Goal: Information Seeking & Learning: Compare options

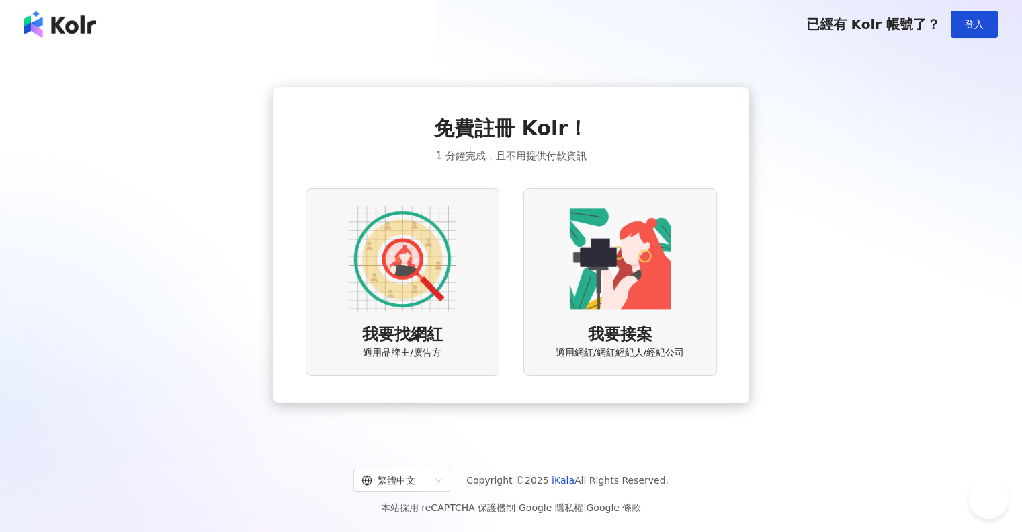
click at [431, 309] on img at bounding box center [403, 259] width 108 height 108
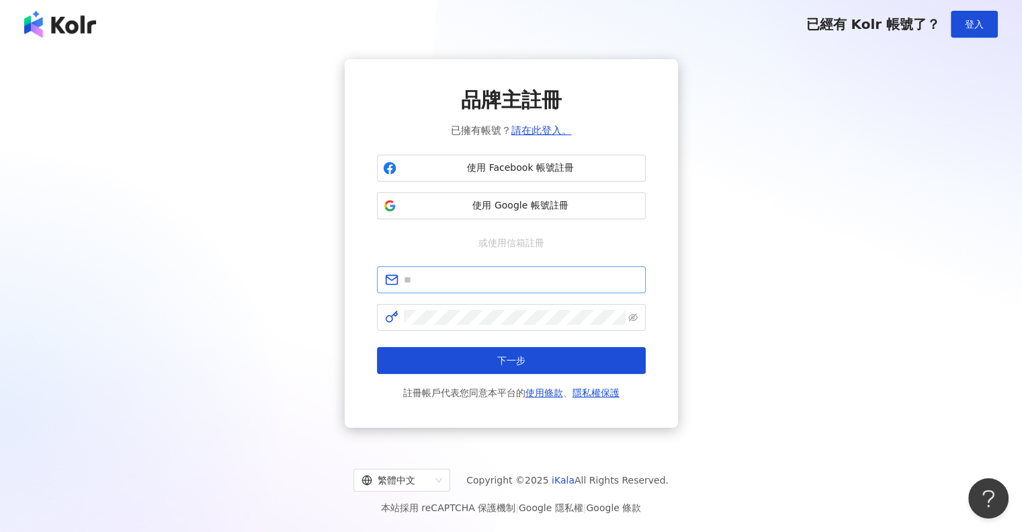
click at [453, 268] on span at bounding box center [511, 279] width 269 height 27
paste input "**********"
type input "**********"
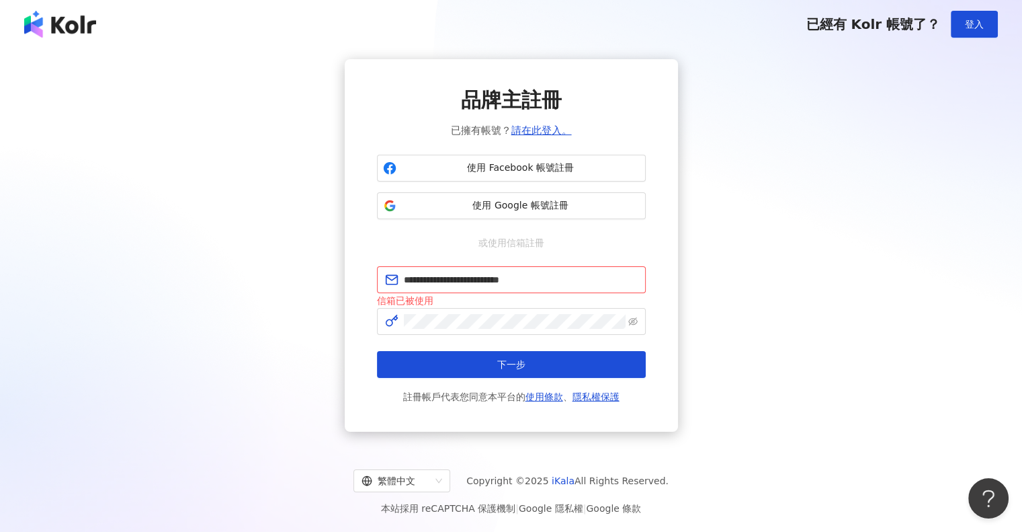
drag, startPoint x: 909, startPoint y: 350, endPoint x: 714, endPoint y: 337, distance: 195.3
click at [909, 349] on div "**********" at bounding box center [511, 245] width 990 height 372
click at [542, 136] on link "請在此登入。" at bounding box center [542, 130] width 60 height 12
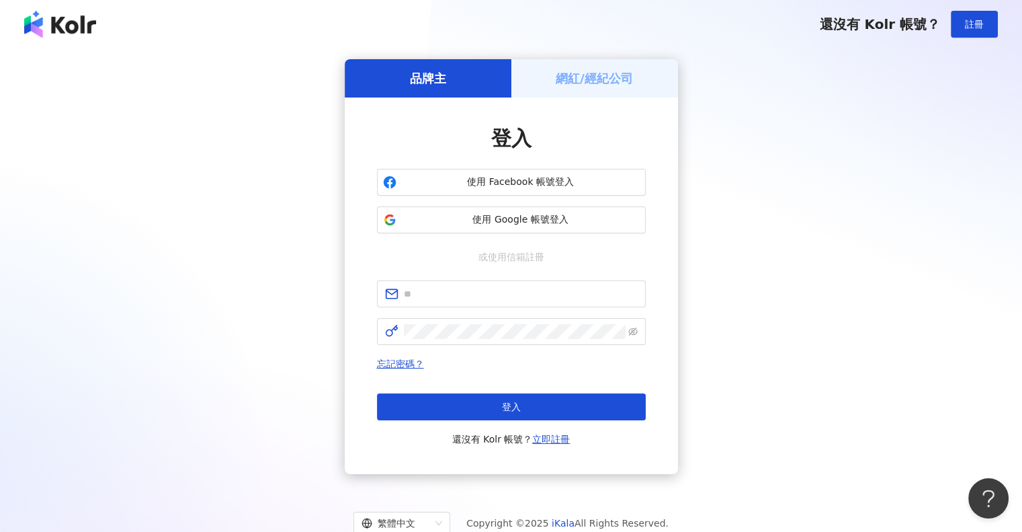
click at [903, 319] on div "品牌主 網紅/經紀公司 登入 使用 Facebook 帳號登入 使用 Google 帳號登入 或使用信箱註冊 忘記密碼？ 登入 還沒有 Kolr 帳號？ 立即…" at bounding box center [511, 266] width 990 height 415
click at [493, 296] on input "text" at bounding box center [521, 293] width 234 height 15
paste input "**********"
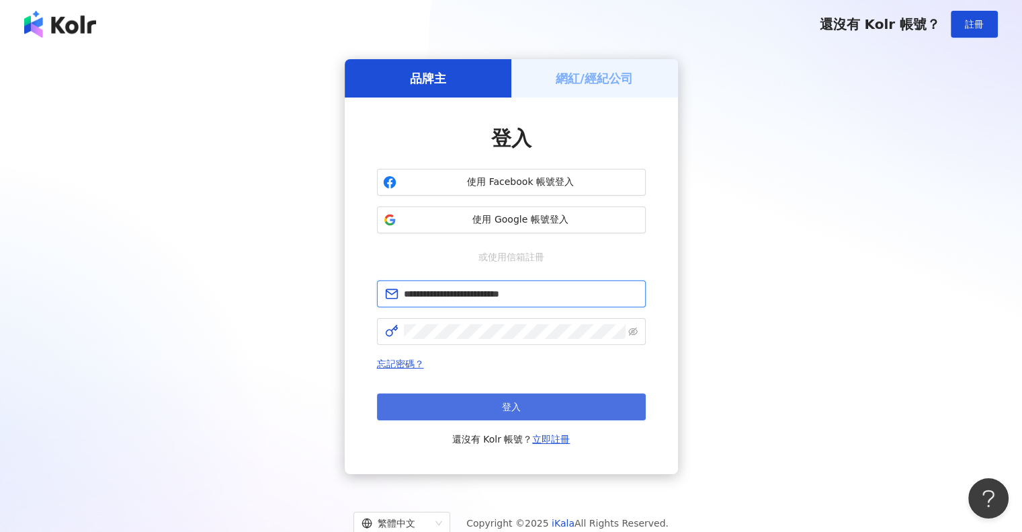
type input "**********"
click at [473, 398] on button "登入" at bounding box center [511, 406] width 269 height 27
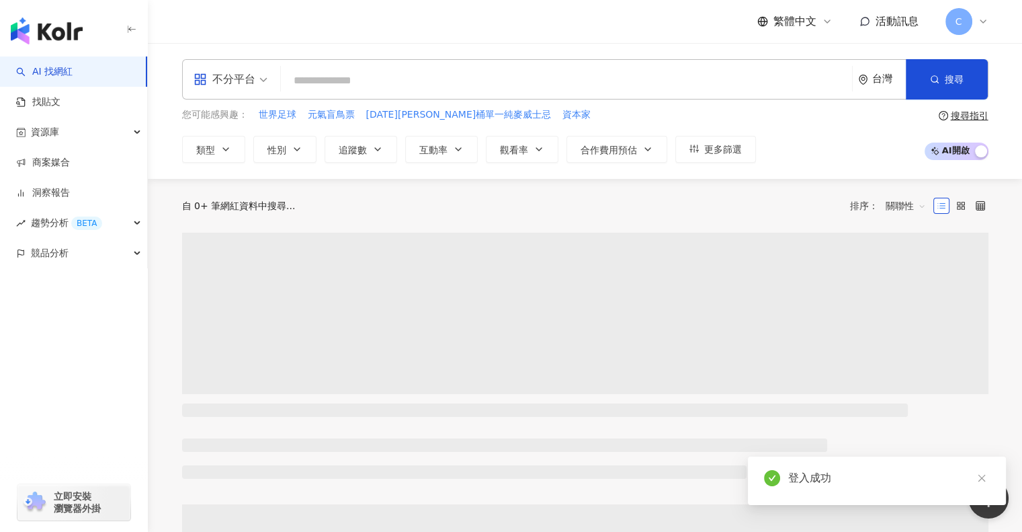
click at [557, 18] on div "繁體中文 活動訊息 C" at bounding box center [585, 21] width 807 height 43
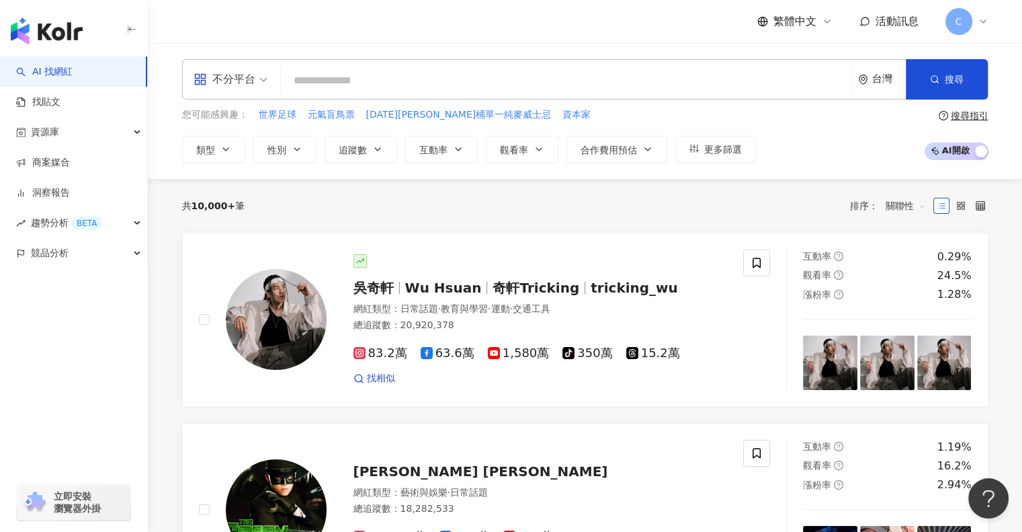
click at [621, 208] on div "共 10,000+ 筆 排序： 關聯性" at bounding box center [585, 206] width 807 height 22
click at [210, 149] on span "類型" at bounding box center [205, 150] width 19 height 11
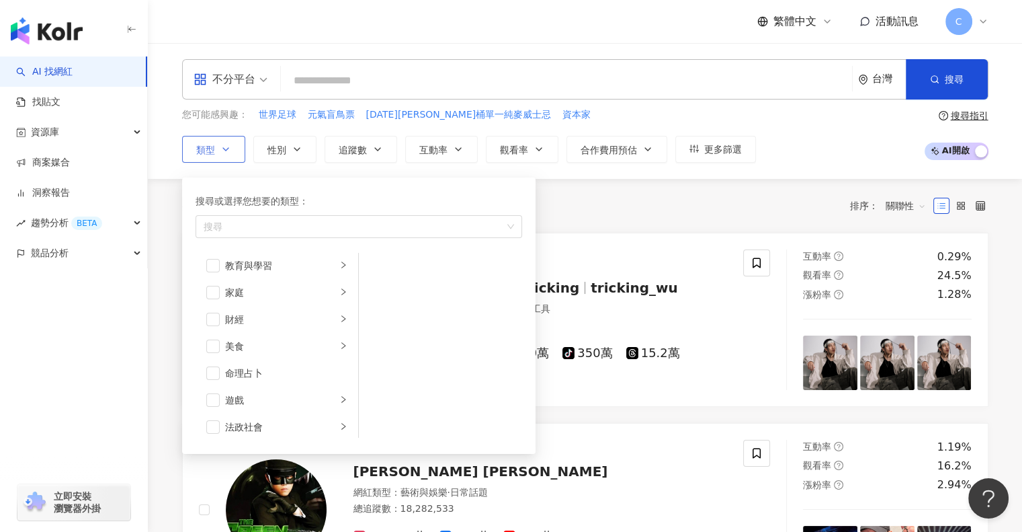
scroll to position [134, 0]
click at [215, 265] on span "button" at bounding box center [212, 268] width 13 height 13
click at [266, 271] on div "家庭" at bounding box center [281, 268] width 112 height 15
click at [281, 272] on div "家庭" at bounding box center [281, 268] width 112 height 15
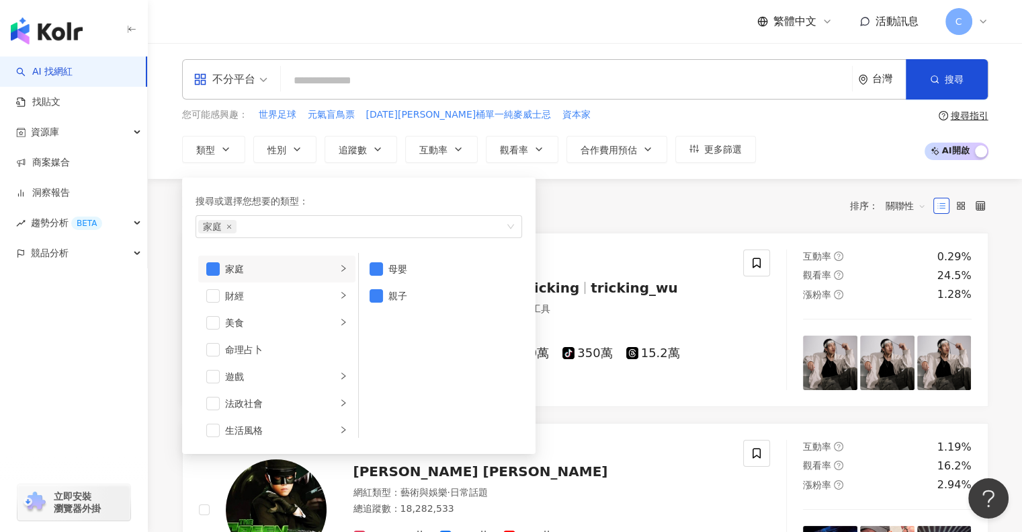
click at [707, 198] on div "共 10,000+ 筆 排序： 關聯性" at bounding box center [585, 206] width 807 height 22
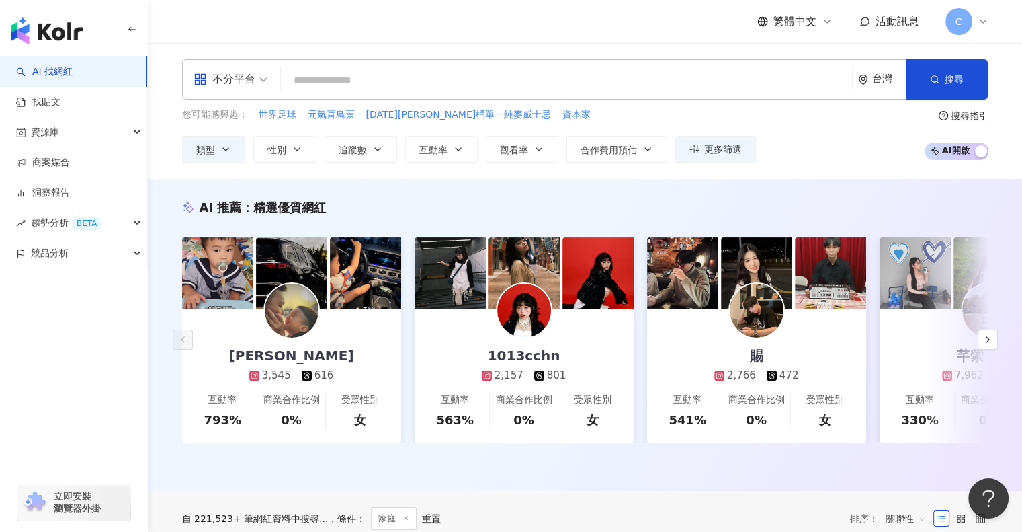
click at [714, 175] on div "不分平台 台灣 搜尋 您可能感興趣： 世界足球 元氣盲鳥票 [DATE][PERSON_NAME]桶單一純麥威士忌 資本家 類型 性別 追蹤數 互動率 觀看率…" at bounding box center [585, 111] width 874 height 136
click at [736, 148] on span "更多篩選" at bounding box center [723, 149] width 38 height 11
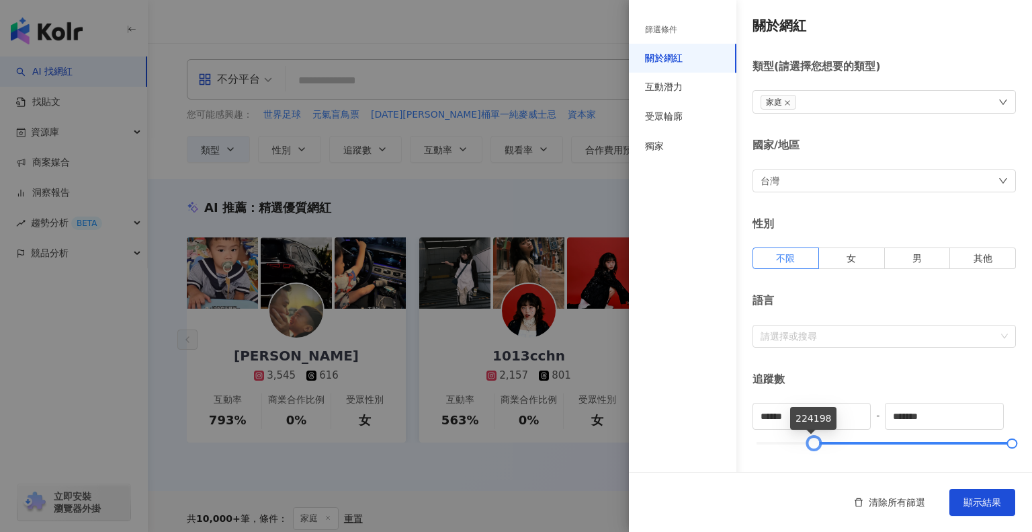
type input "******"
drag, startPoint x: 758, startPoint y: 441, endPoint x: 814, endPoint y: 453, distance: 57.7
click at [981, 502] on span "顯示結果" at bounding box center [983, 502] width 38 height 11
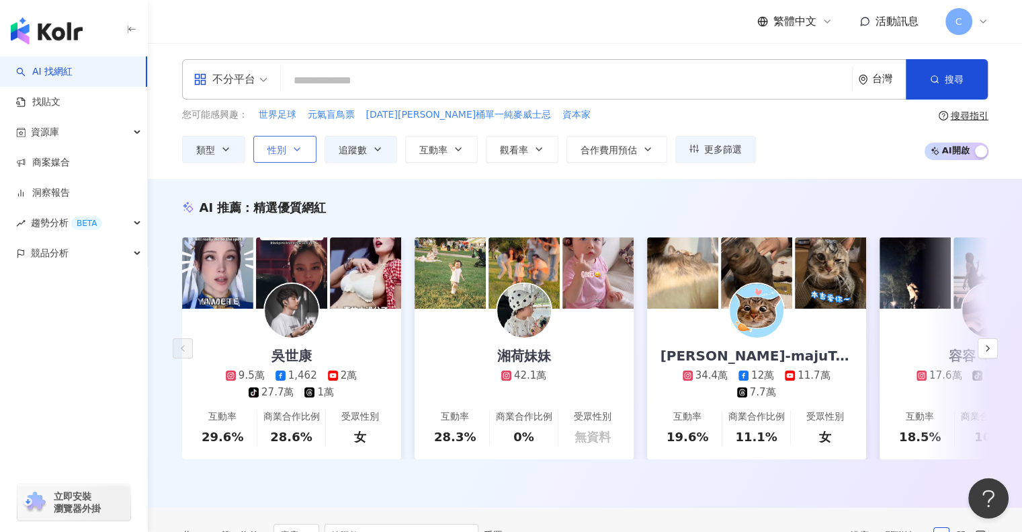
click at [294, 149] on icon "button" at bounding box center [297, 149] width 11 height 11
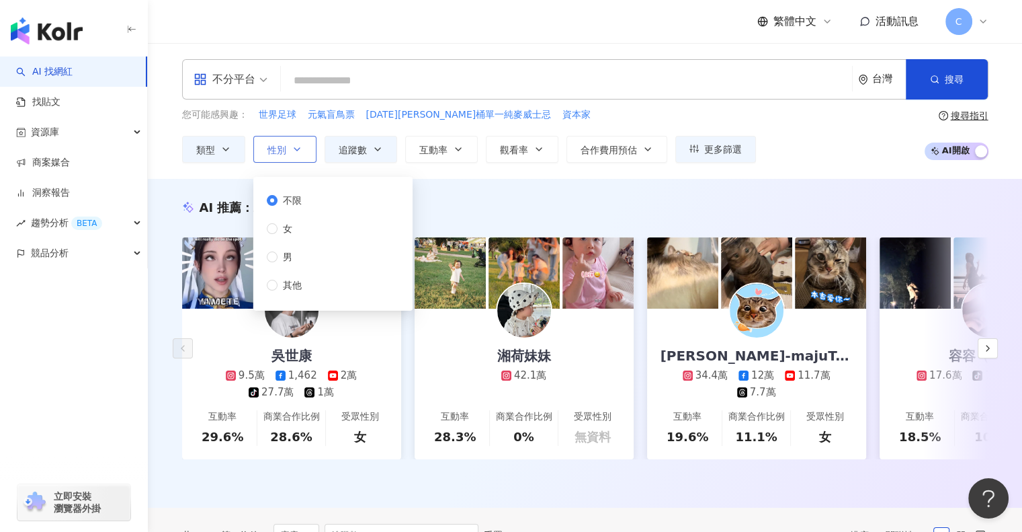
click at [274, 155] on span "性別" at bounding box center [277, 150] width 19 height 11
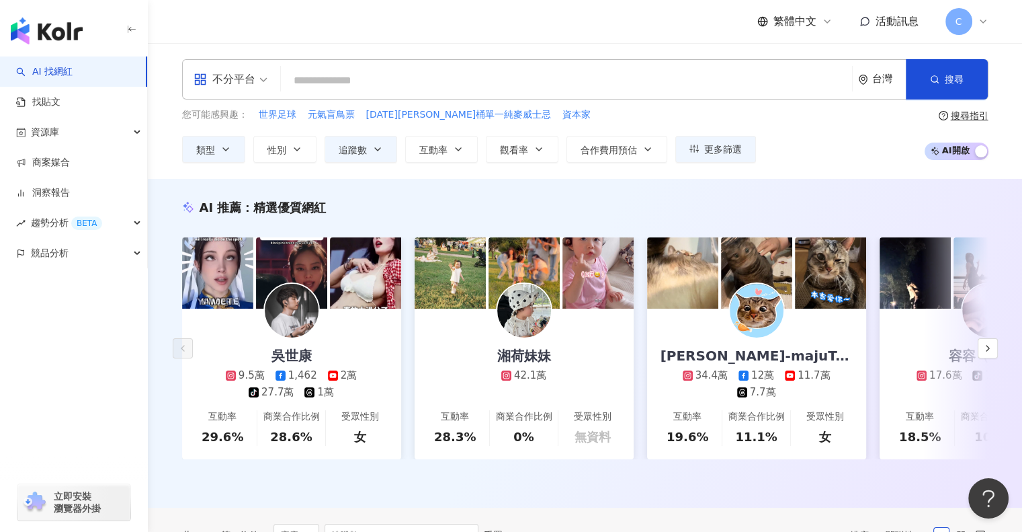
click at [954, 118] on div "搜尋指引" at bounding box center [970, 115] width 38 height 11
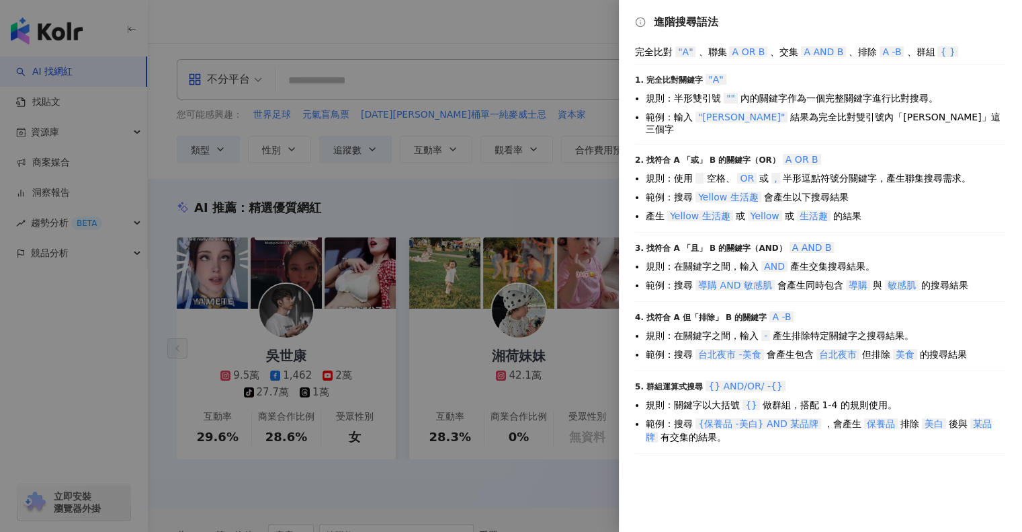
click at [565, 22] on div at bounding box center [511, 266] width 1022 height 532
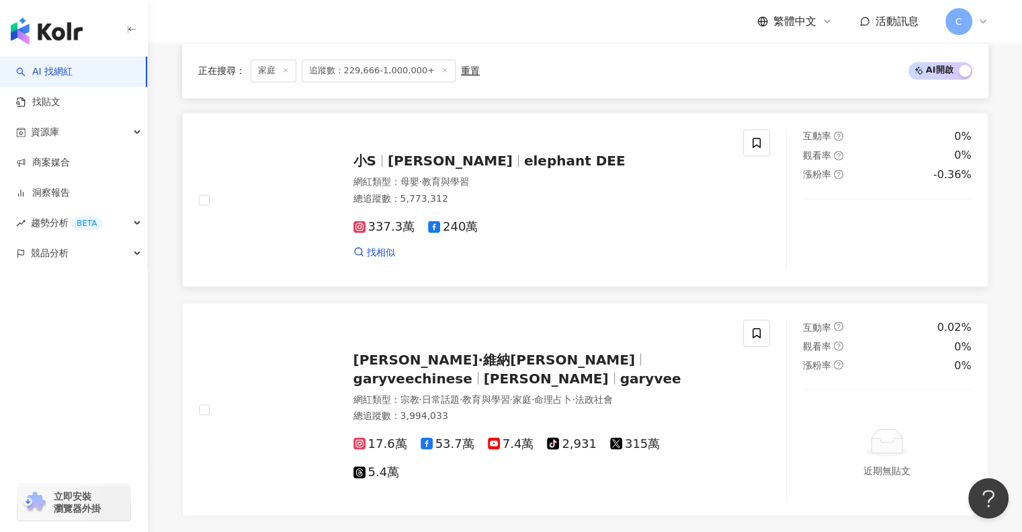
scroll to position [2554, 0]
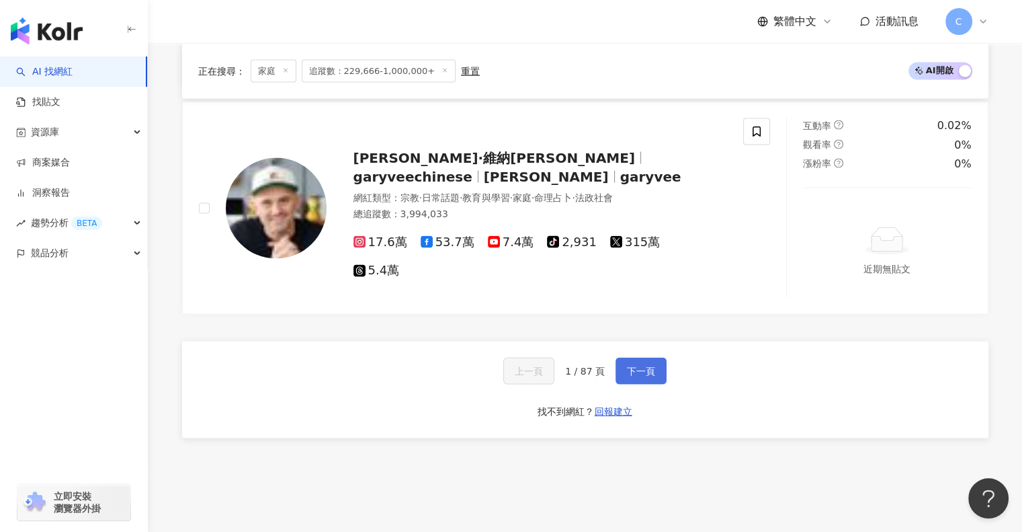
click at [642, 376] on span "下一頁" at bounding box center [641, 370] width 28 height 11
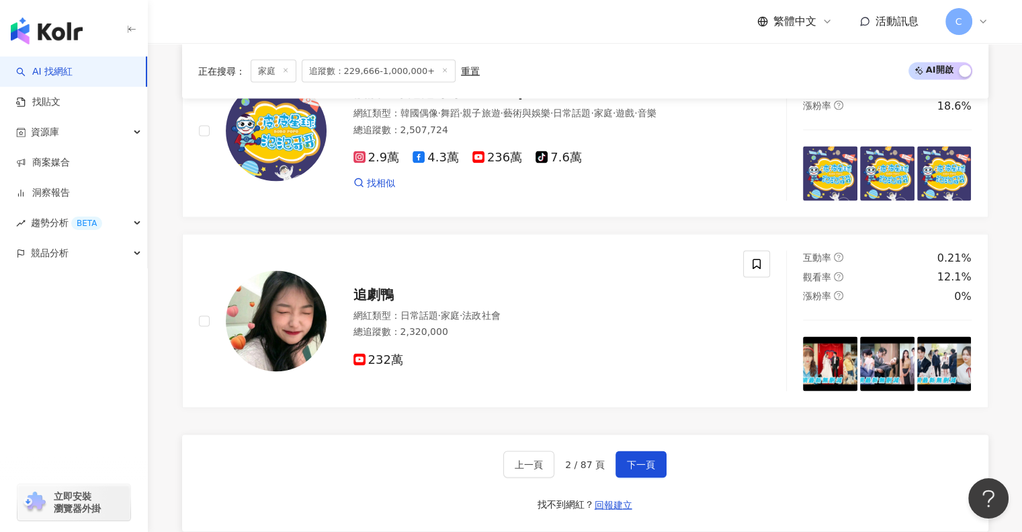
scroll to position [2487, 0]
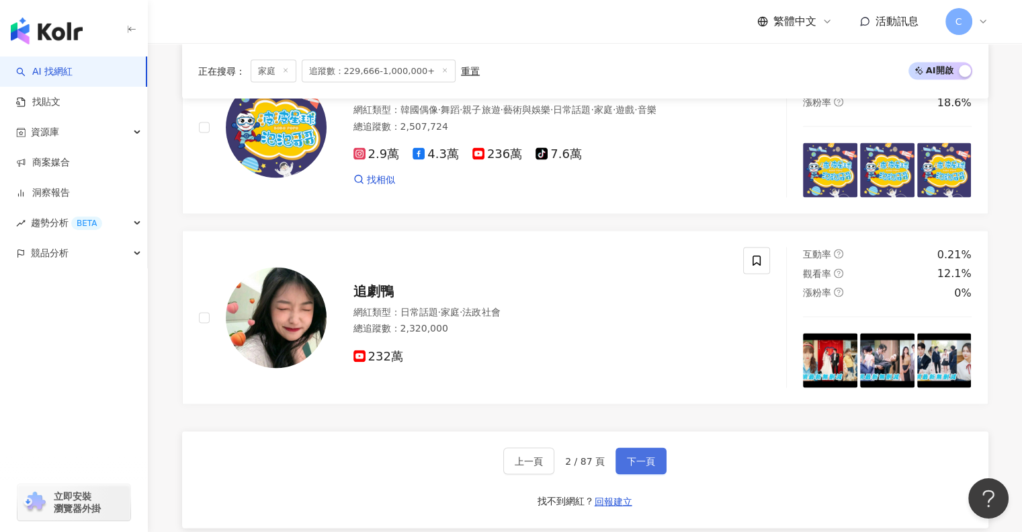
click at [645, 447] on button "下一頁" at bounding box center [641, 460] width 51 height 27
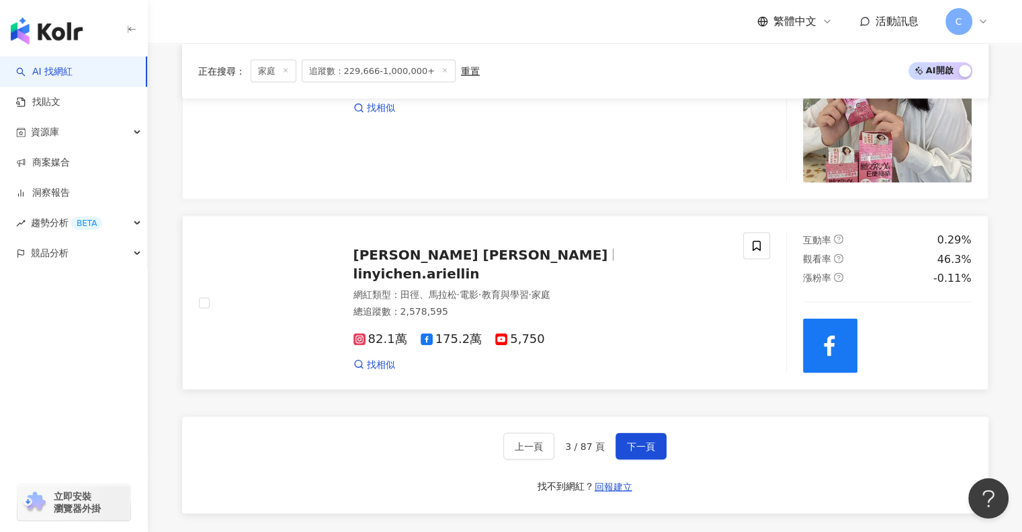
scroll to position [2601, 0]
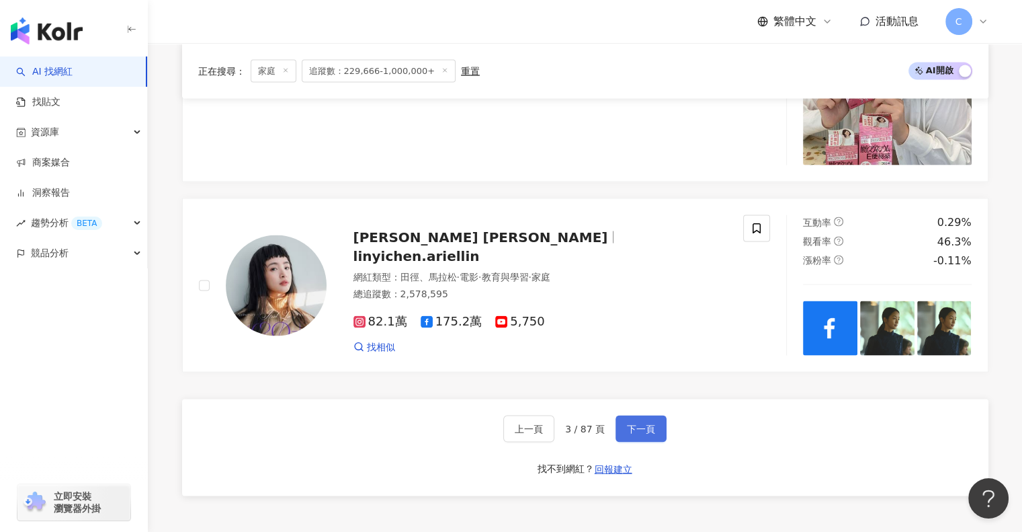
click at [641, 415] on button "下一頁" at bounding box center [641, 428] width 51 height 27
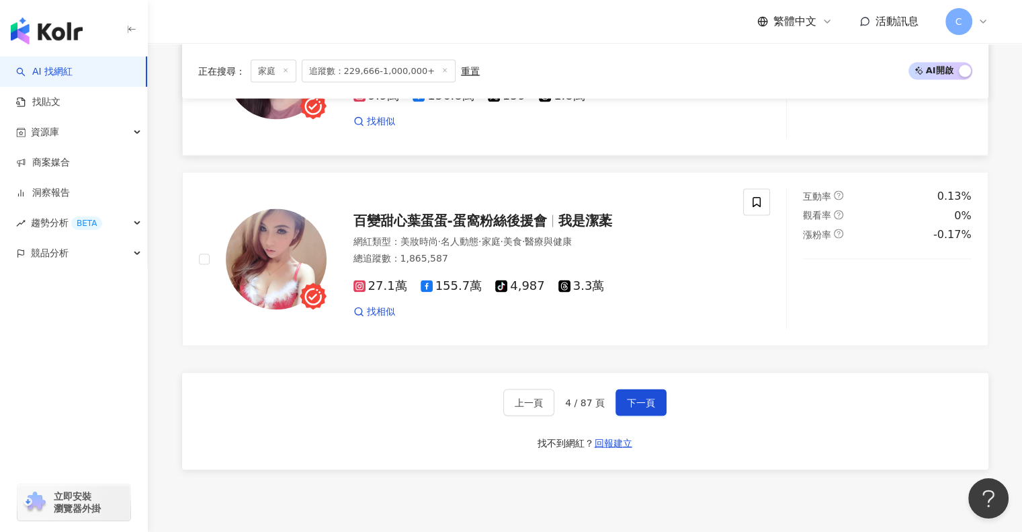
scroll to position [2554, 0]
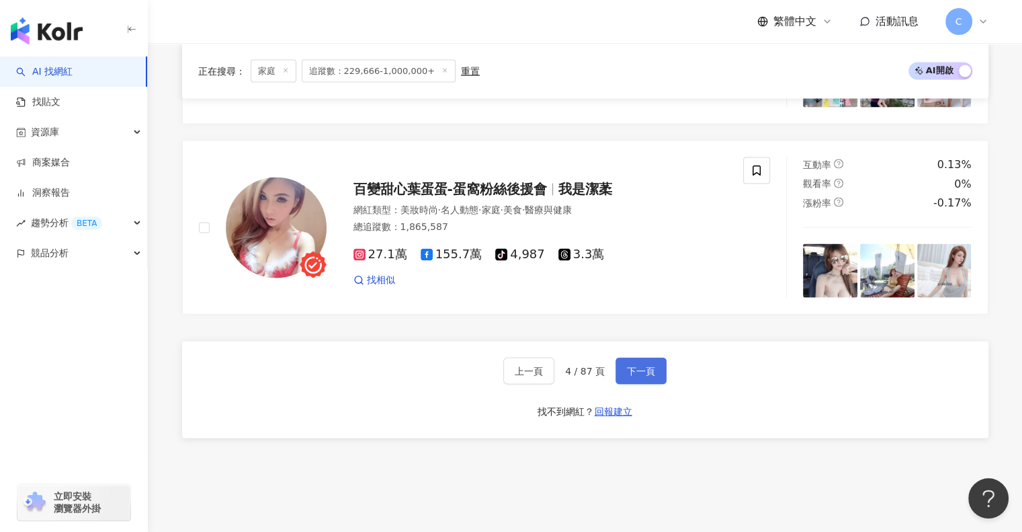
click at [649, 373] on span "下一頁" at bounding box center [641, 370] width 28 height 11
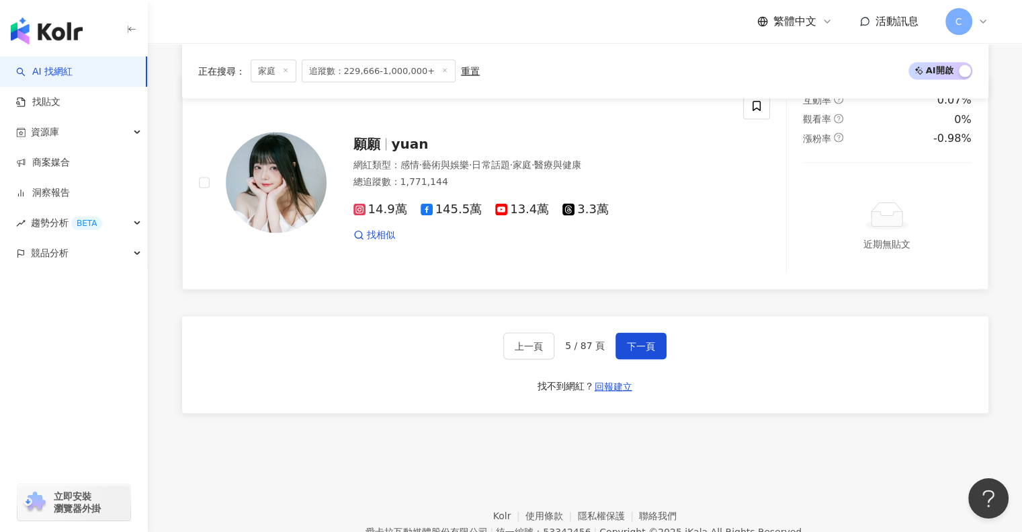
scroll to position [2648, 0]
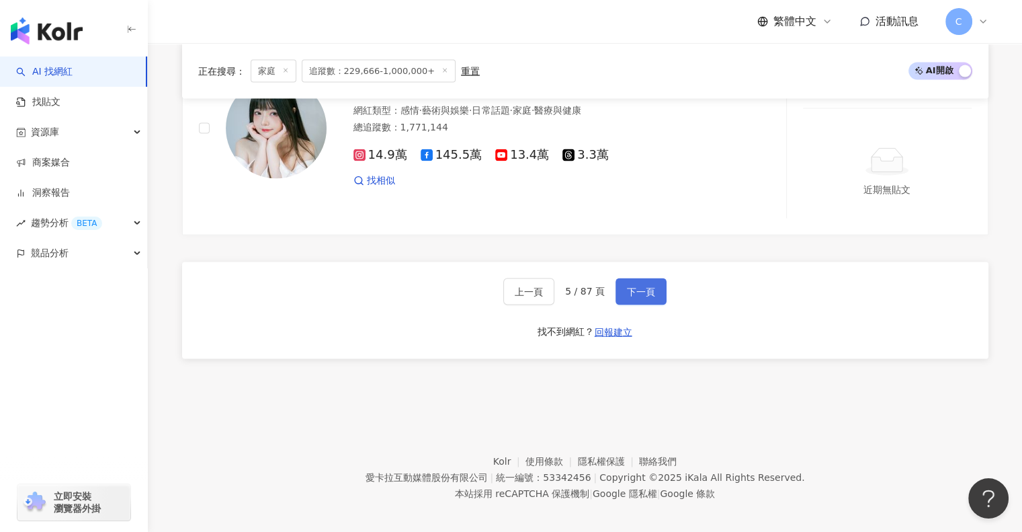
click at [643, 287] on span "下一頁" at bounding box center [641, 291] width 28 height 11
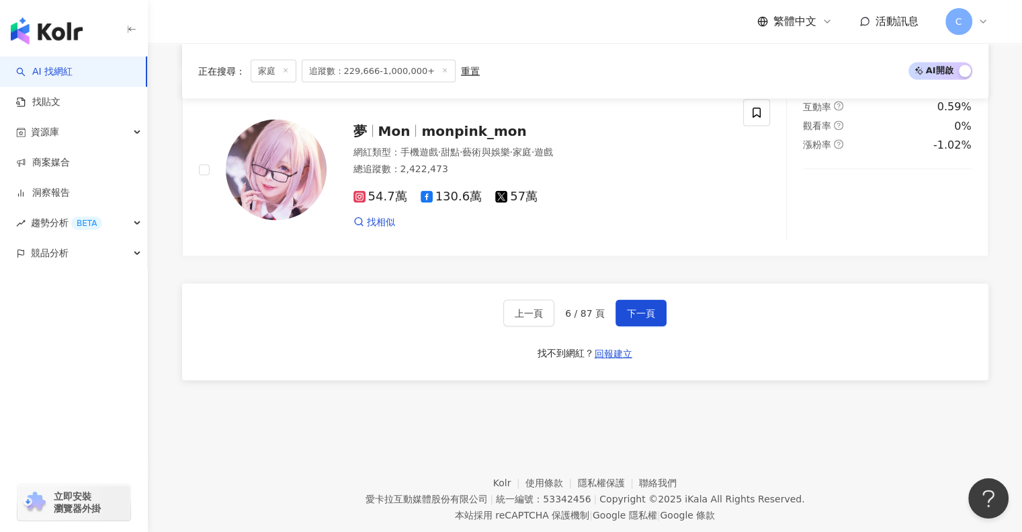
scroll to position [2542, 0]
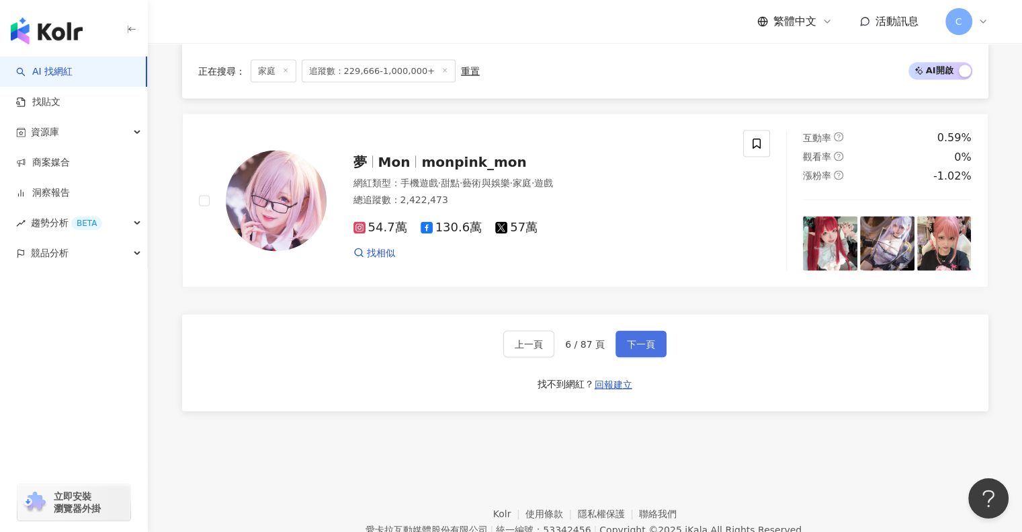
click at [658, 345] on button "下一頁" at bounding box center [641, 343] width 51 height 27
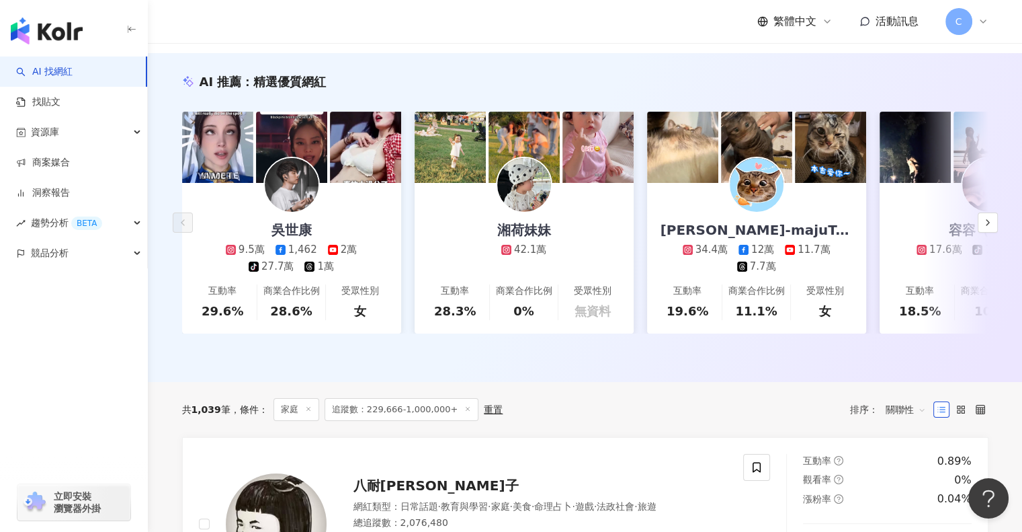
scroll to position [0, 0]
